Goal: Task Accomplishment & Management: Manage account settings

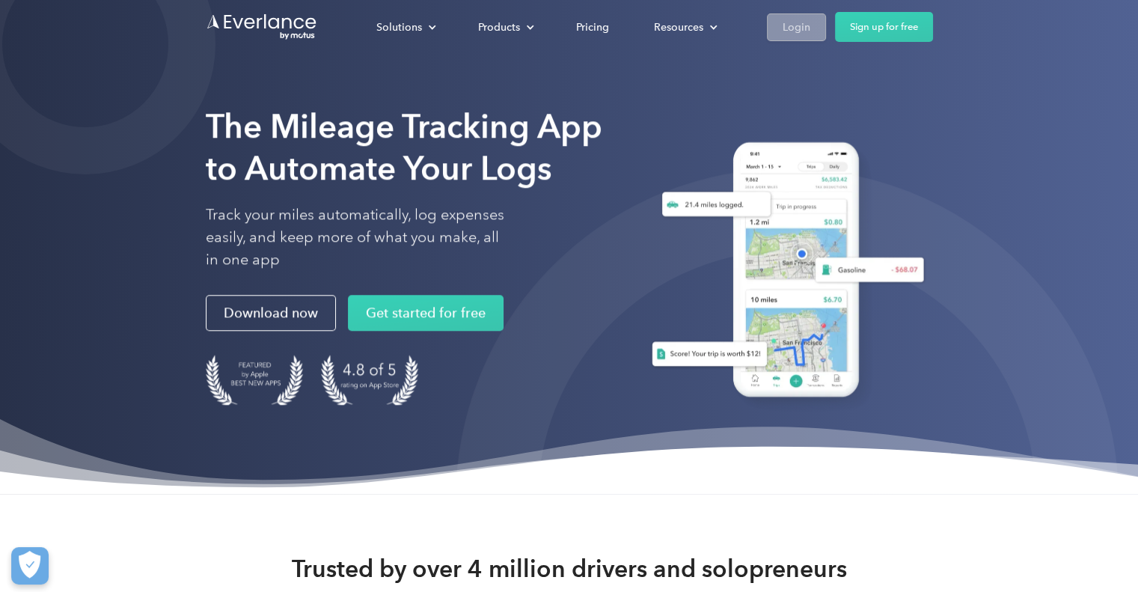
click at [808, 31] on div "Login" at bounding box center [797, 27] width 28 height 19
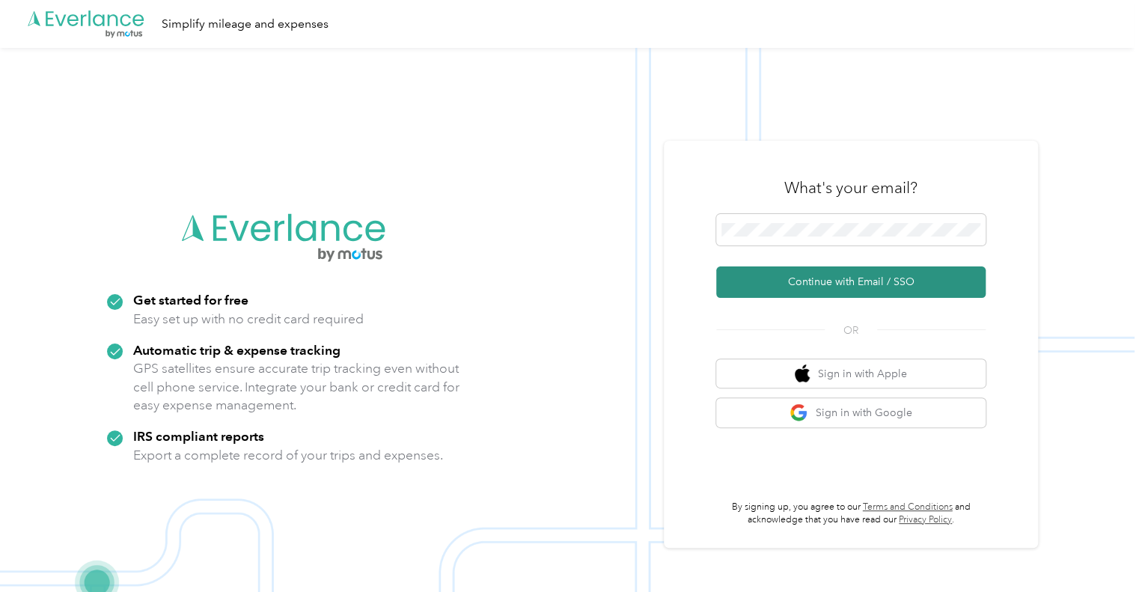
click at [823, 281] on button "Continue with Email / SSO" at bounding box center [850, 281] width 269 height 31
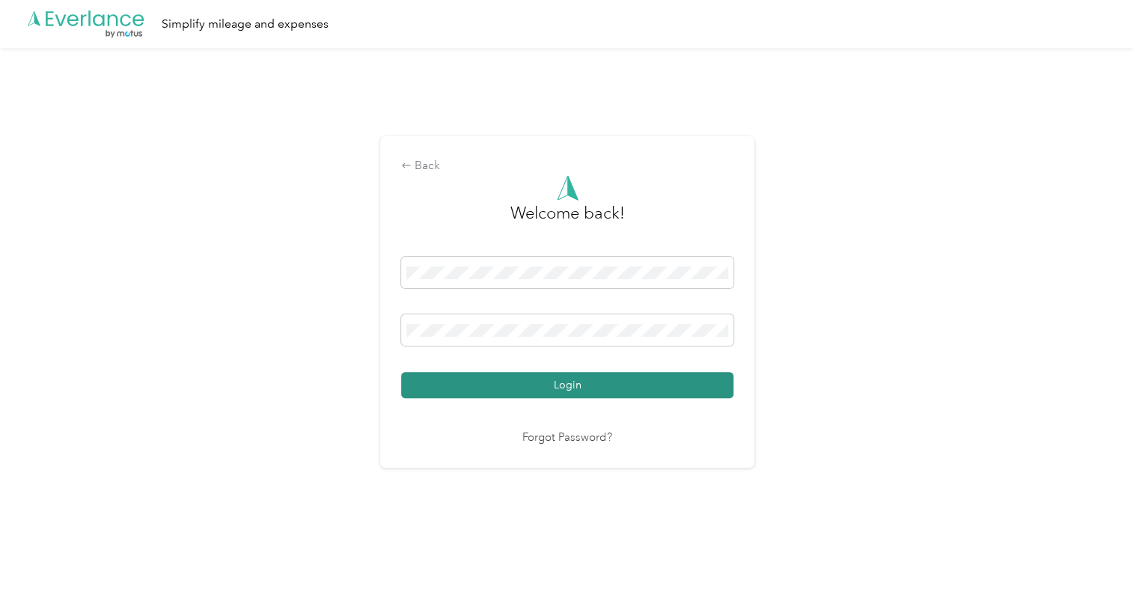
click at [455, 391] on button "Login" at bounding box center [567, 385] width 332 height 26
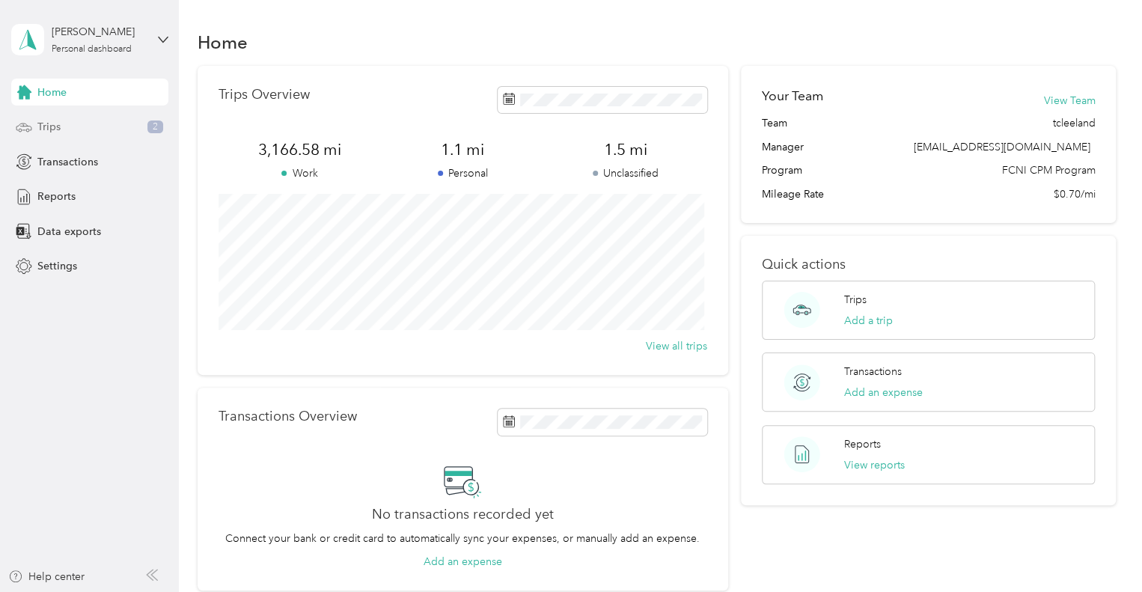
click at [99, 125] on div "Trips 2" at bounding box center [89, 127] width 157 height 27
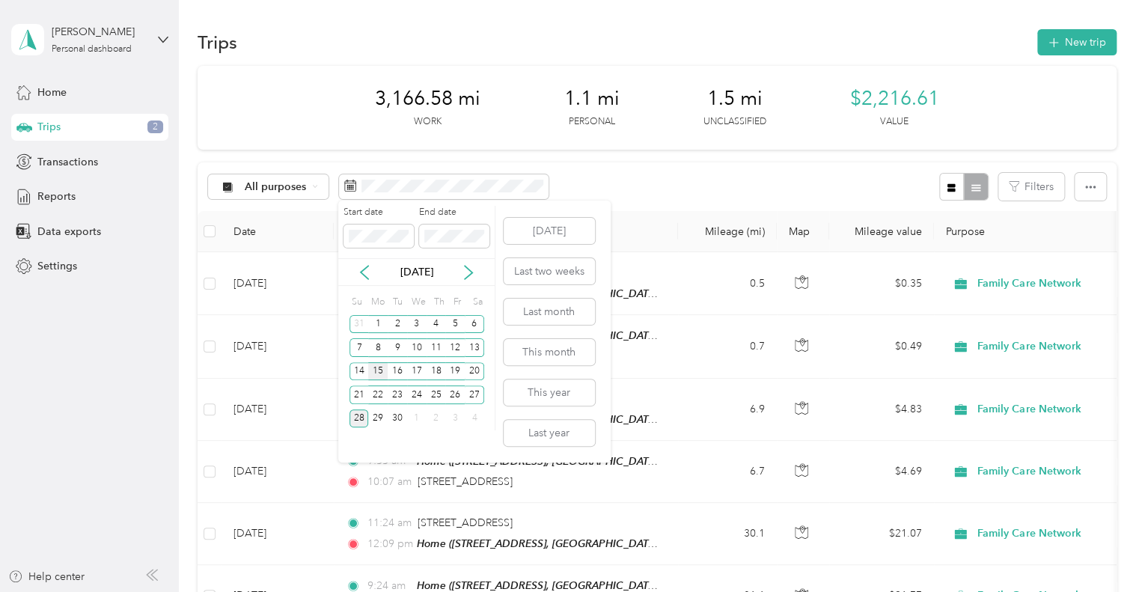
click at [378, 370] on div "15" at bounding box center [377, 371] width 19 height 19
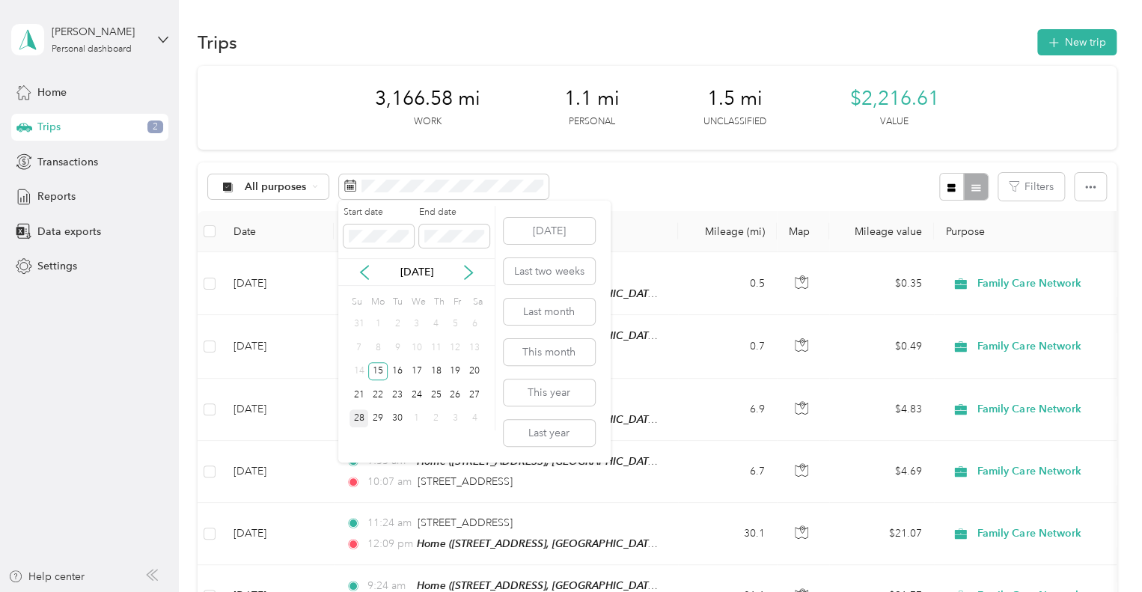
click at [363, 418] on div "28" at bounding box center [358, 418] width 19 height 19
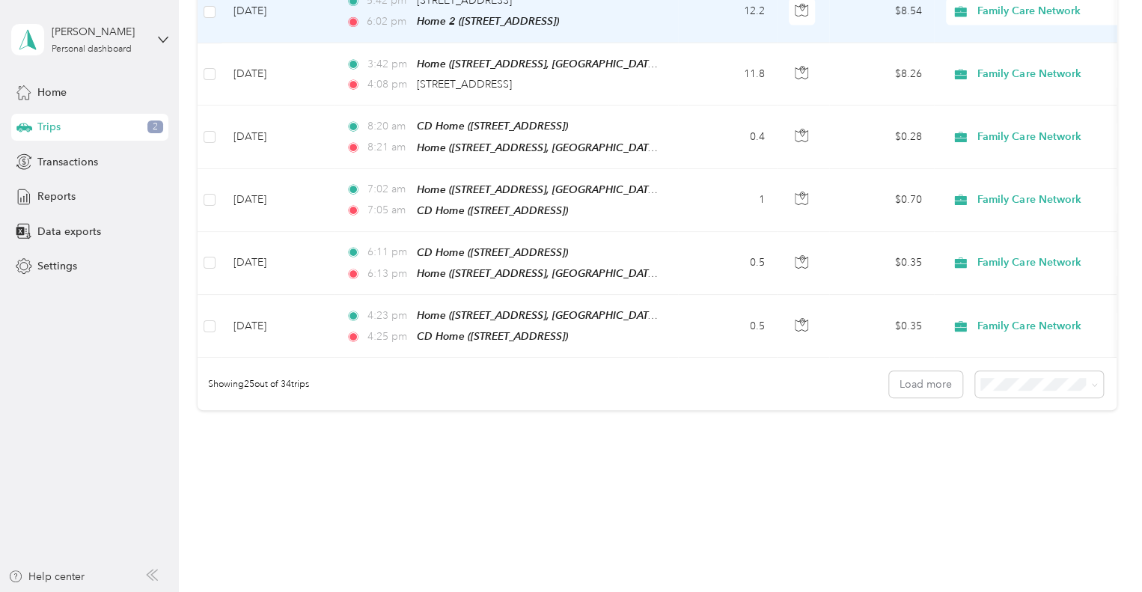
scroll to position [1465, 0]
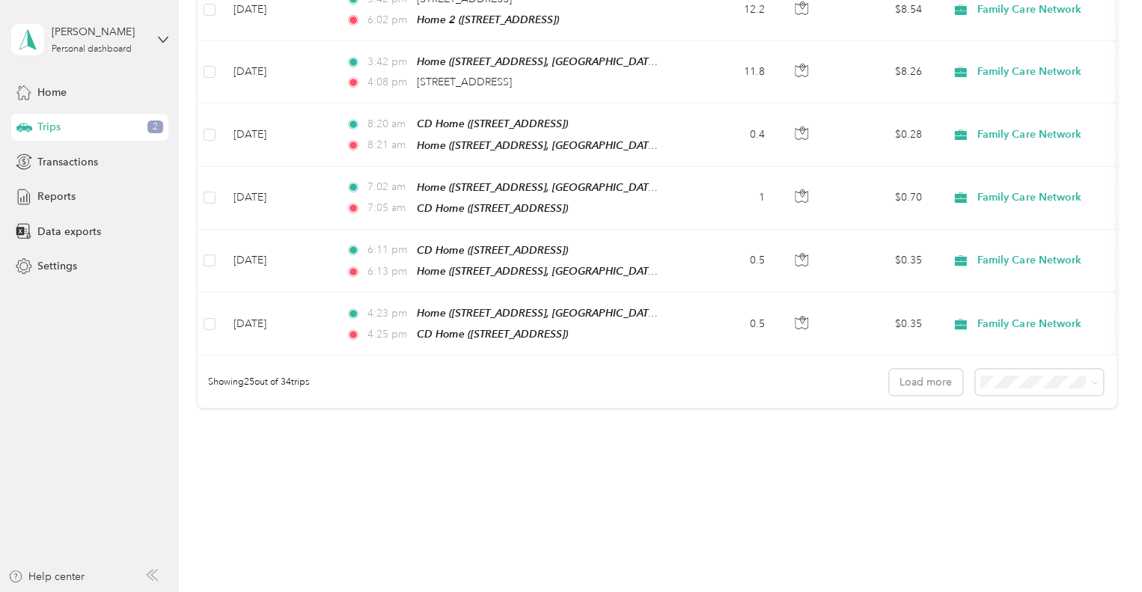
click at [1003, 415] on li "50 per load" at bounding box center [1035, 406] width 128 height 26
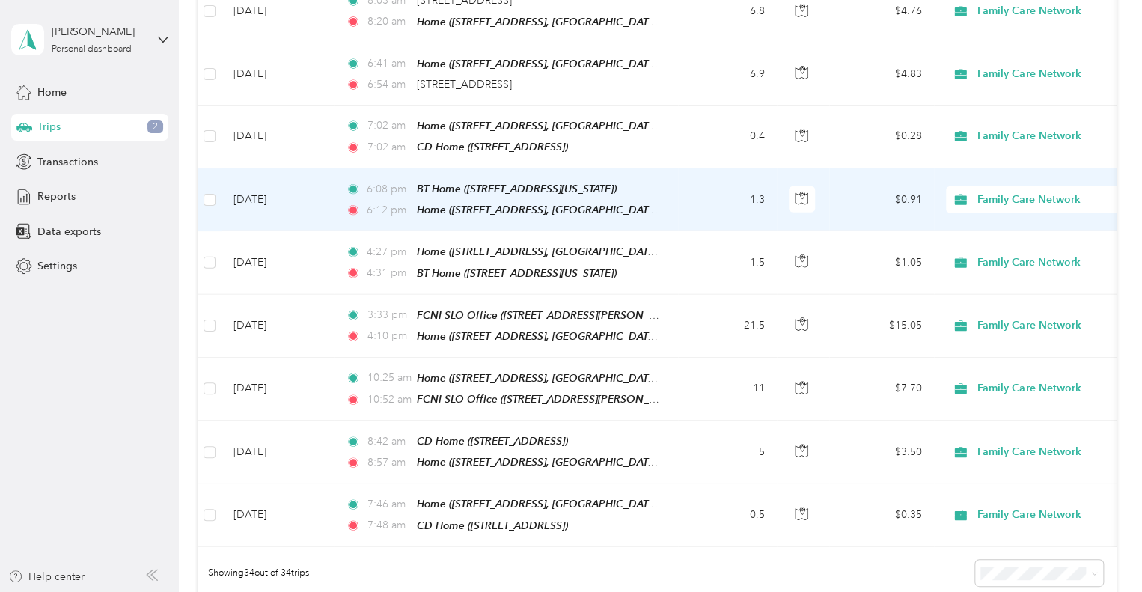
scroll to position [1841, 0]
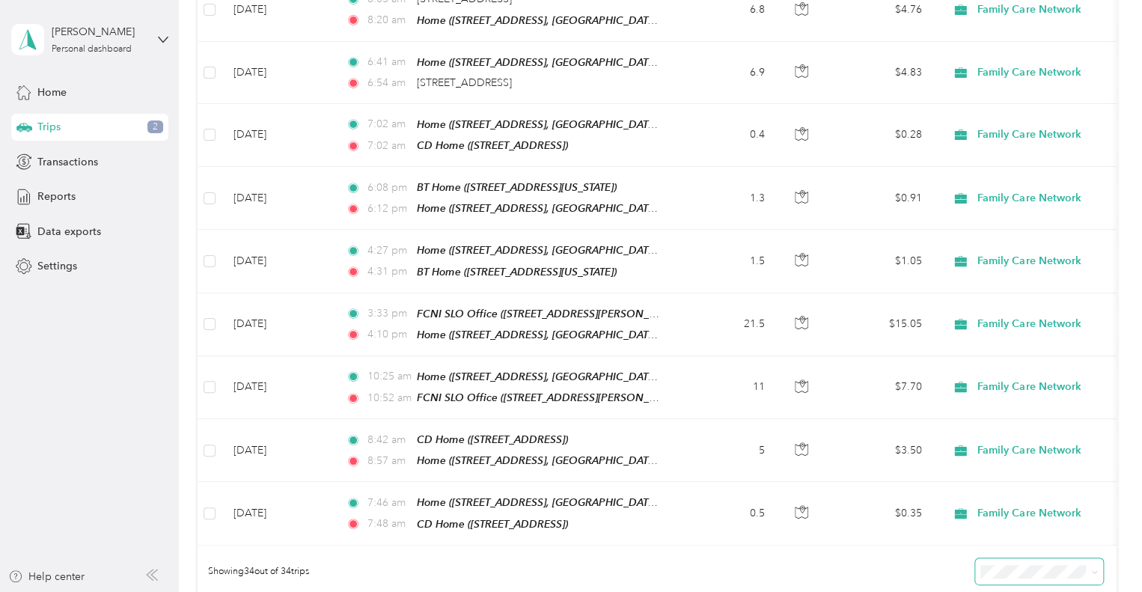
click at [979, 558] on span at bounding box center [1039, 571] width 128 height 26
click at [991, 501] on span "100 per load" at bounding box center [1012, 504] width 61 height 13
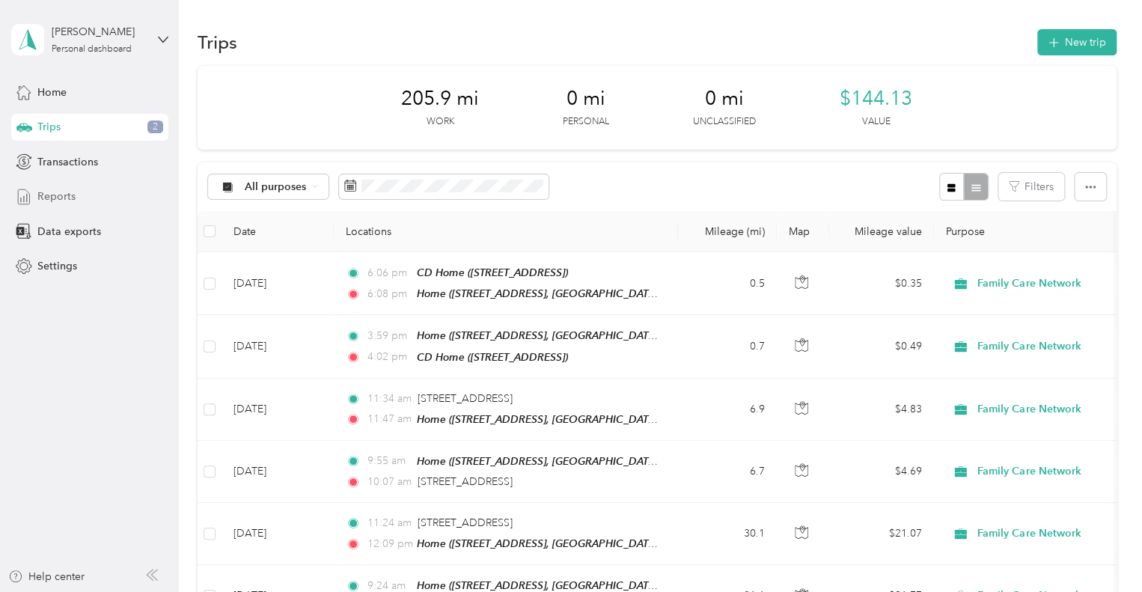
click at [69, 196] on span "Reports" at bounding box center [56, 197] width 38 height 16
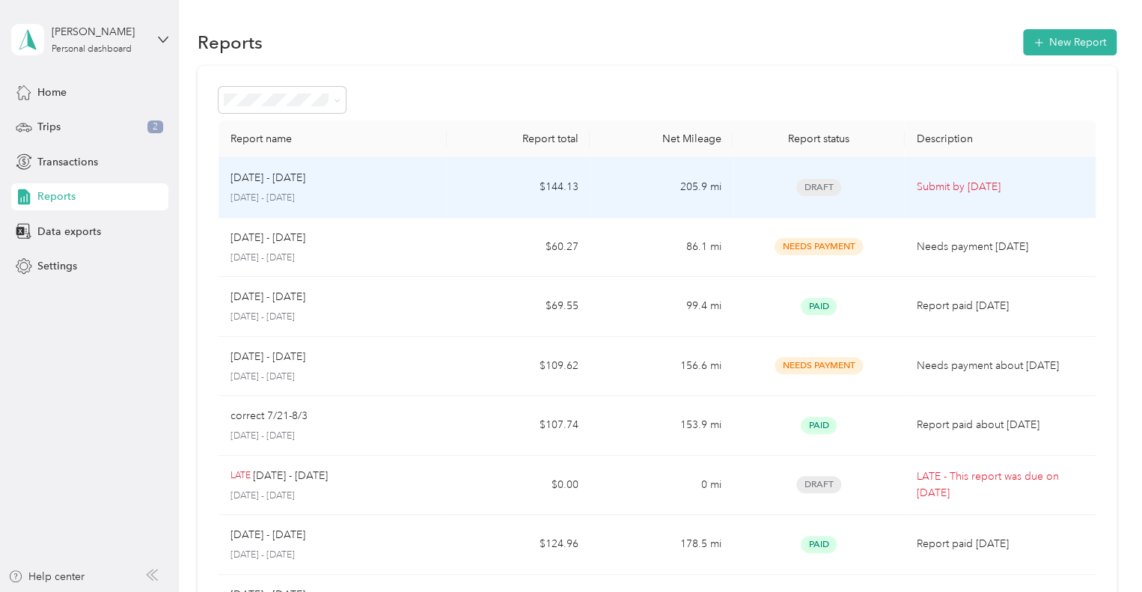
click at [432, 203] on p "September 15 - 28, 2025" at bounding box center [332, 198] width 205 height 13
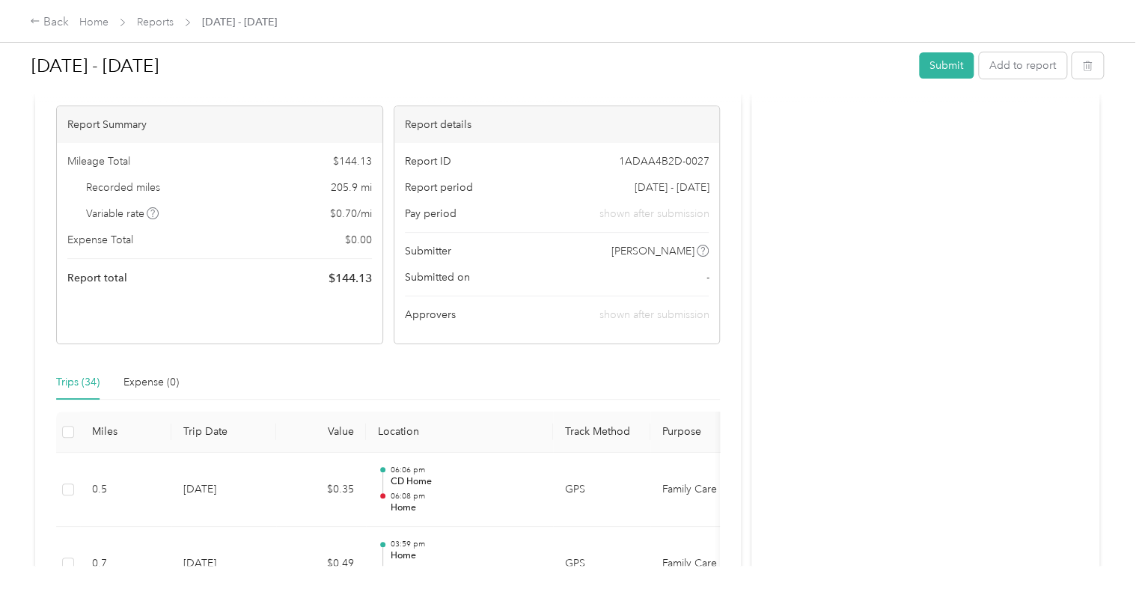
scroll to position [117, 0]
click at [946, 58] on button "Submit" at bounding box center [946, 65] width 55 height 26
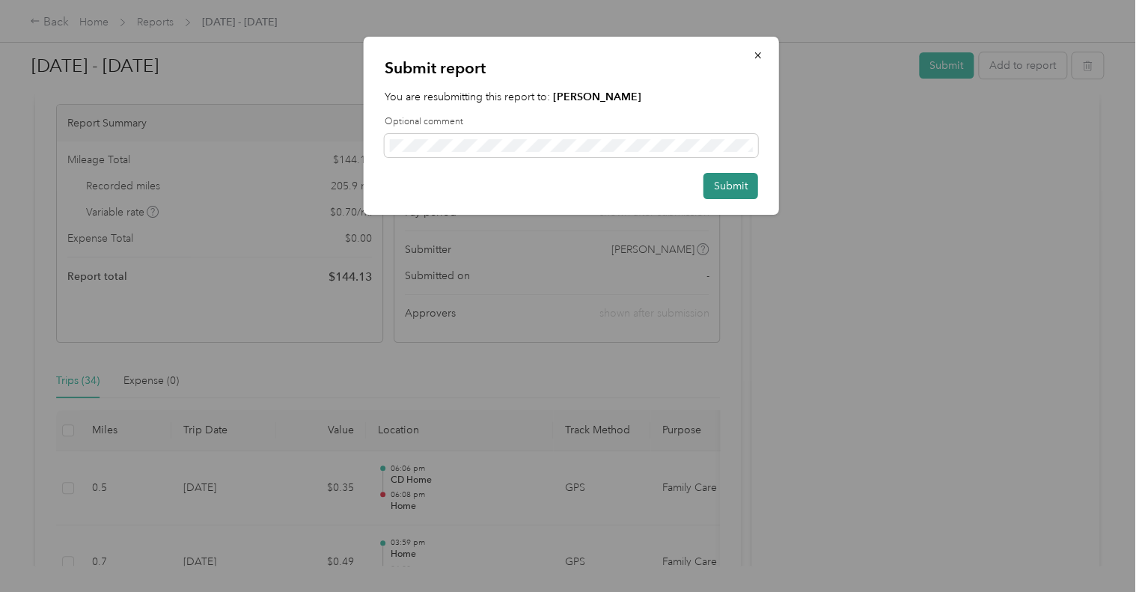
click at [733, 180] on button "Submit" at bounding box center [730, 186] width 55 height 26
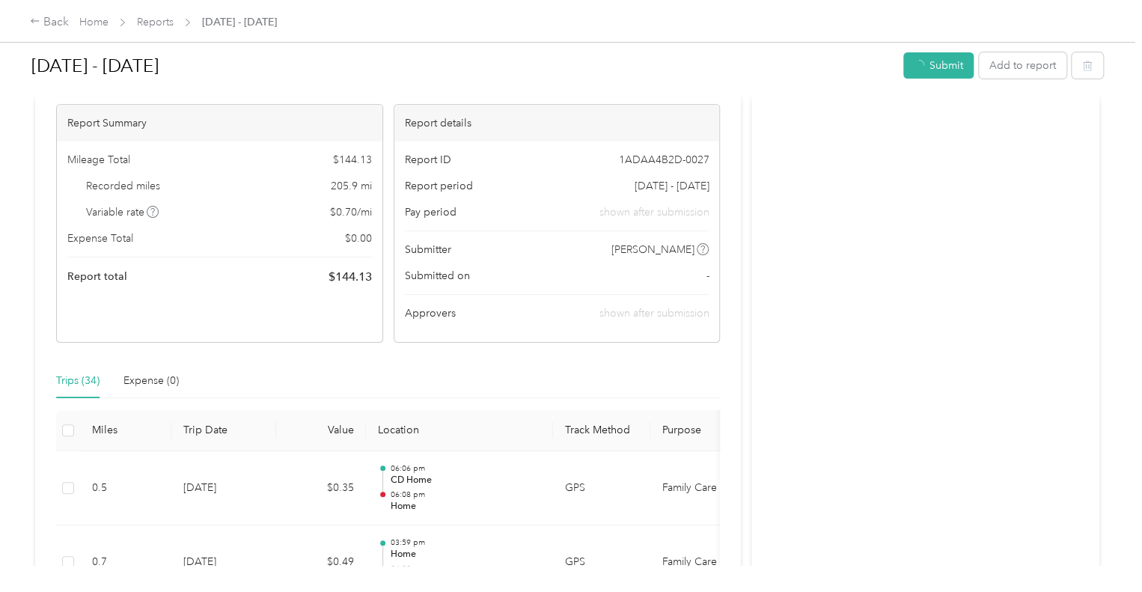
scroll to position [80, 0]
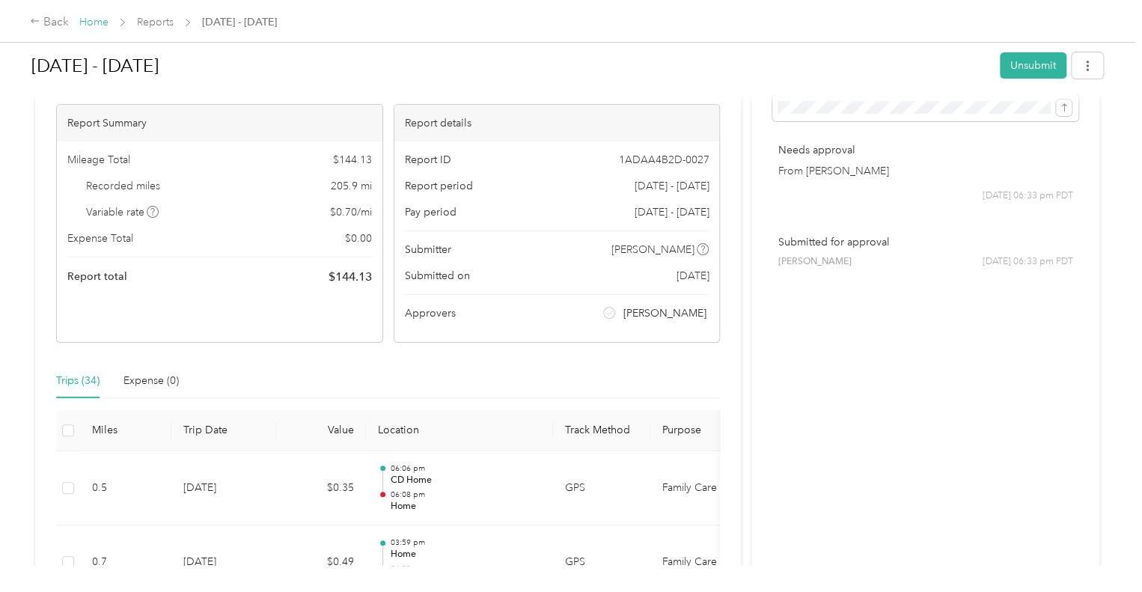
click at [101, 23] on link "Home" at bounding box center [93, 22] width 29 height 13
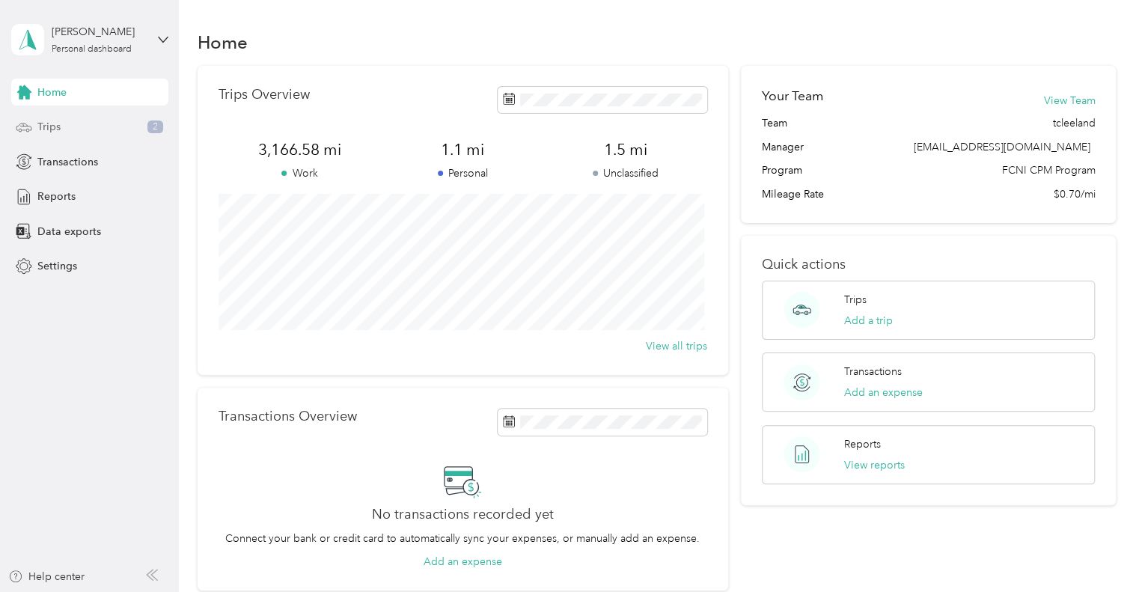
click at [54, 121] on span "Trips" at bounding box center [48, 127] width 23 height 16
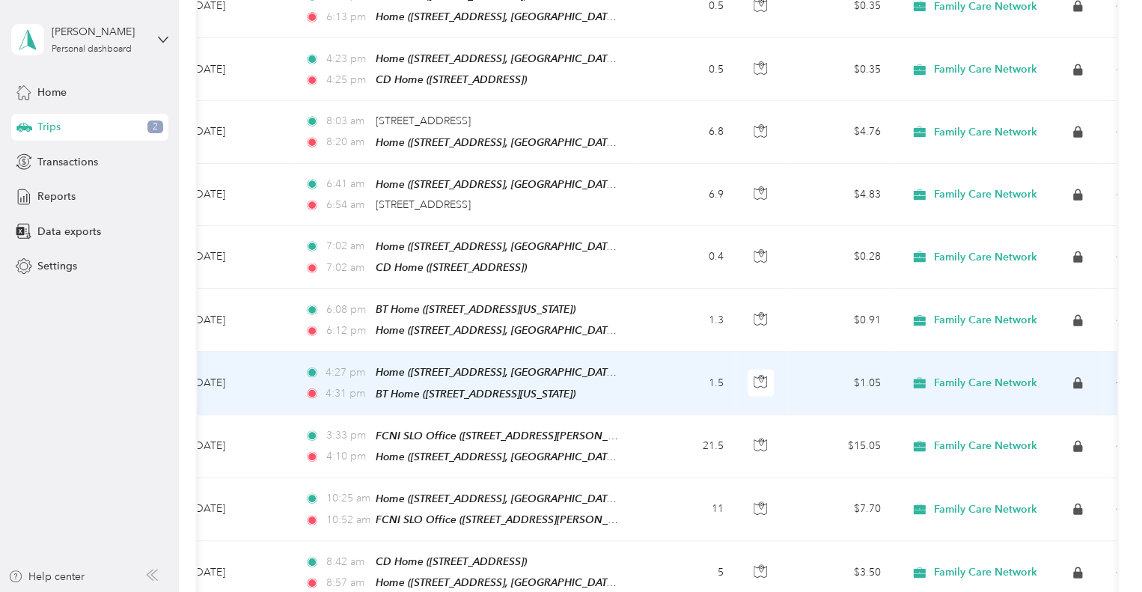
scroll to position [2017, 0]
